Goal: Information Seeking & Learning: Learn about a topic

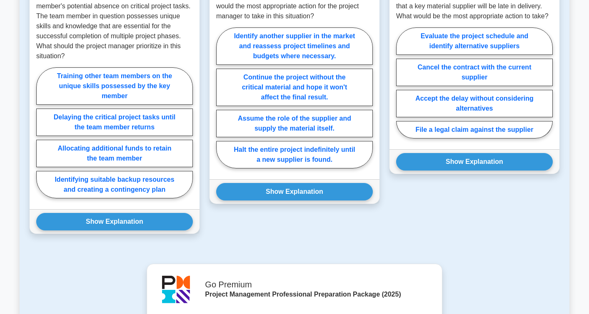
scroll to position [670, 0]
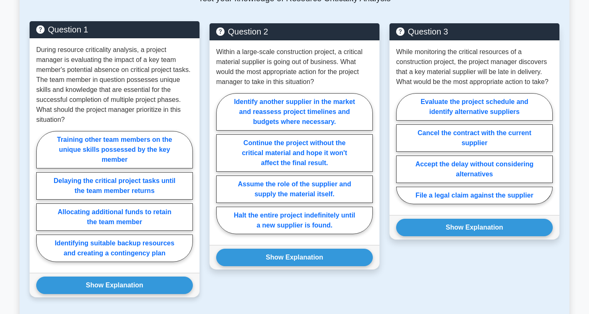
click at [32, 204] on div "During resource criticality analysis, a project manager is evaluating the impac…" at bounding box center [115, 155] width 170 height 235
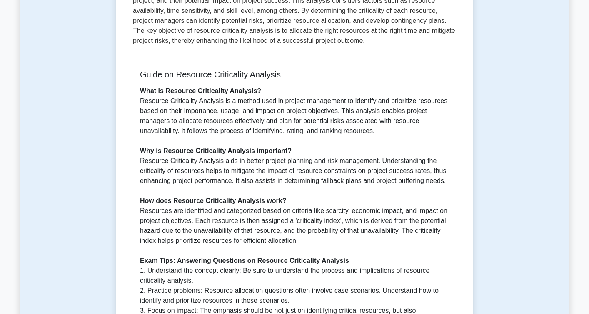
scroll to position [392, 0]
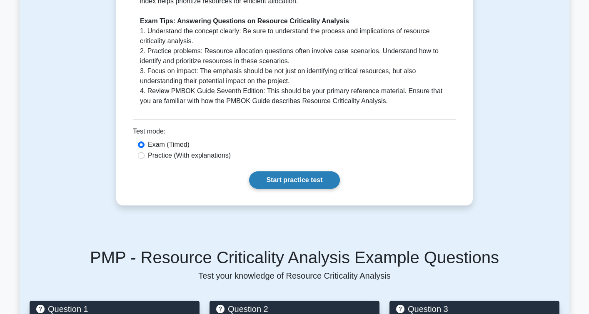
click at [306, 172] on link "Start practice test" at bounding box center [294, 180] width 90 height 17
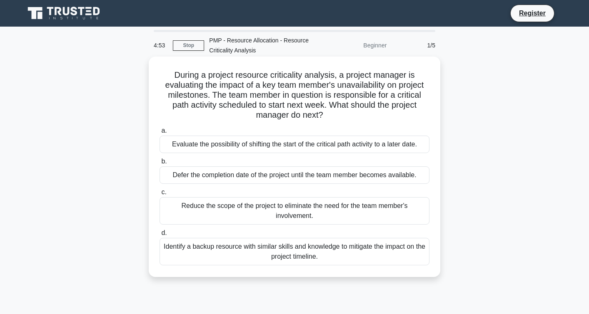
click at [227, 146] on div "Evaluate the possibility of shifting the start of the critical path activity to…" at bounding box center [294, 144] width 270 height 17
click at [159, 134] on input "a. Evaluate the possibility of shifting the start of the critical path activity…" at bounding box center [159, 130] width 0 height 5
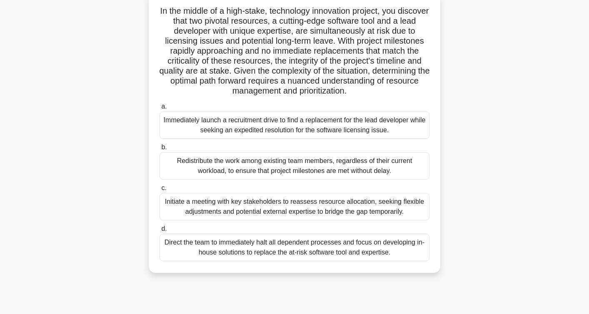
scroll to position [80, 0]
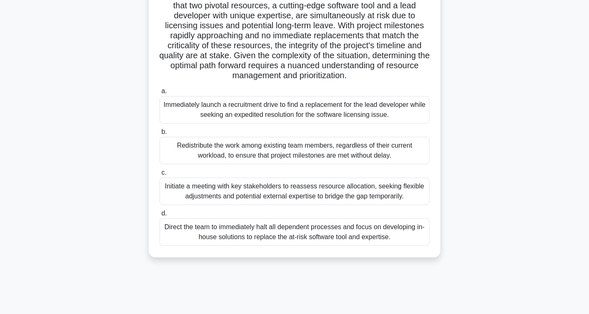
click at [217, 165] on div "a. Immediately launch a recruitment drive to find a replacement for the lead de…" at bounding box center [294, 166] width 280 height 163
click at [216, 158] on div "Redistribute the work among existing team members, regardless of their current …" at bounding box center [294, 150] width 270 height 27
click at [159, 135] on input "b. Redistribute the work among existing team members, regardless of their curre…" at bounding box center [159, 131] width 0 height 5
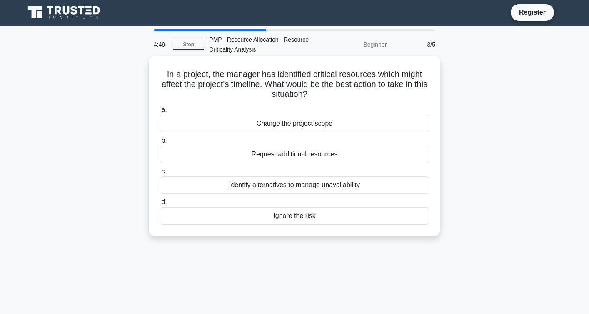
scroll to position [0, 0]
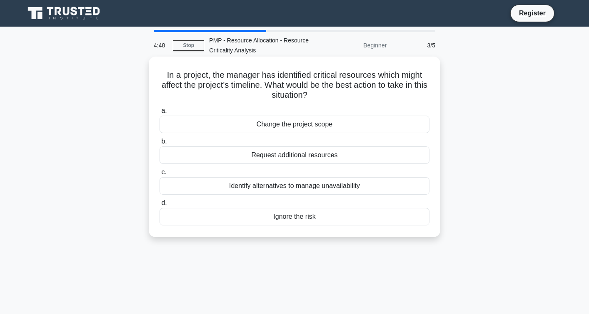
click at [222, 153] on div "Request additional resources" at bounding box center [294, 155] width 270 height 17
click at [159, 144] on input "b. Request additional resources" at bounding box center [159, 141] width 0 height 5
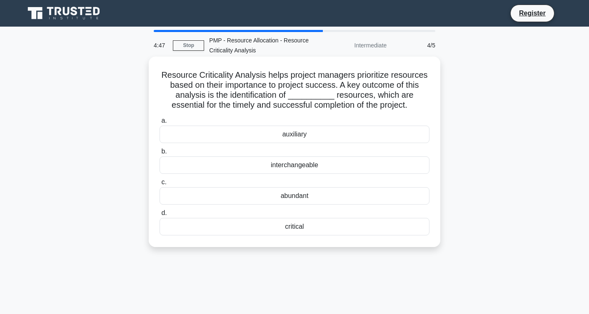
click at [218, 173] on div "interchangeable" at bounding box center [294, 165] width 270 height 17
click at [159, 154] on input "b. interchangeable" at bounding box center [159, 151] width 0 height 5
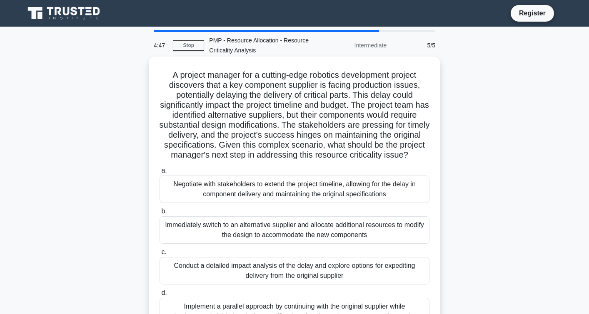
click at [212, 198] on div "Negotiate with stakeholders to extend the project timeline, allowing for the de…" at bounding box center [294, 189] width 270 height 27
click at [159, 174] on input "a. Negotiate with stakeholders to extend the project timeline, allowing for the…" at bounding box center [159, 170] width 0 height 5
